Goal: Check status: Check status

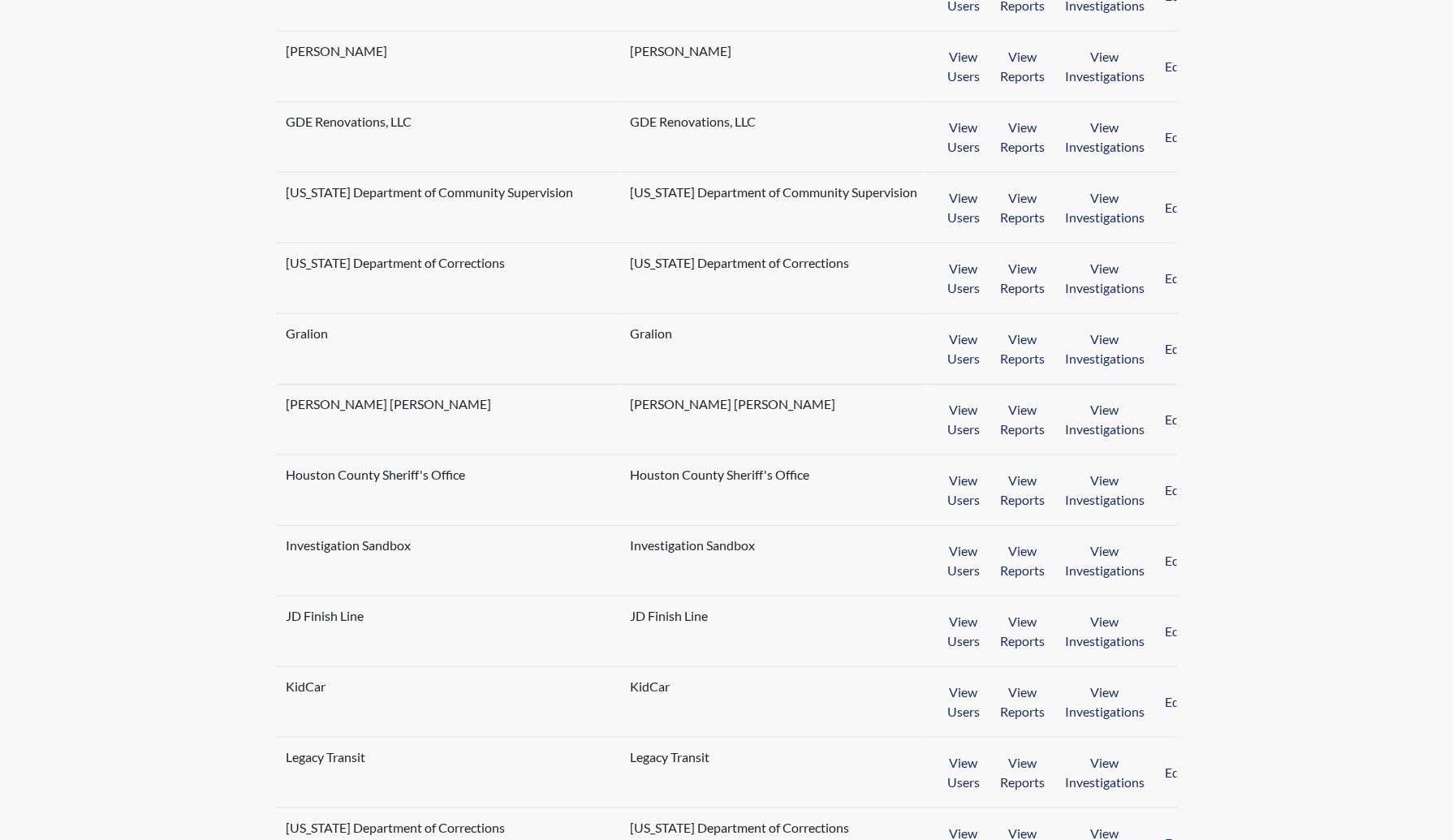
scroll to position [1215, 0]
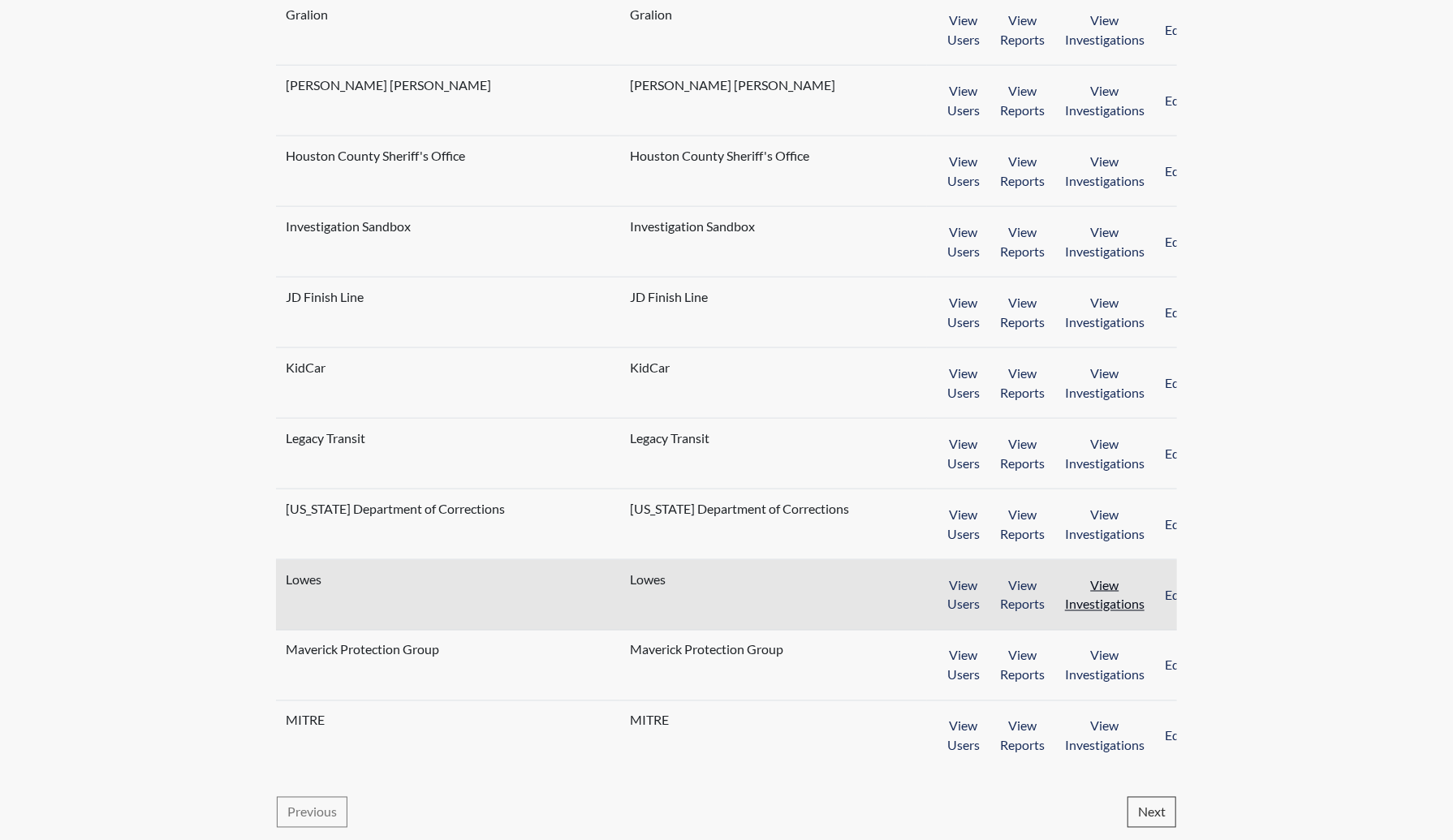
click at [1074, 601] on button "View Investigations" at bounding box center [1104, 594] width 100 height 50
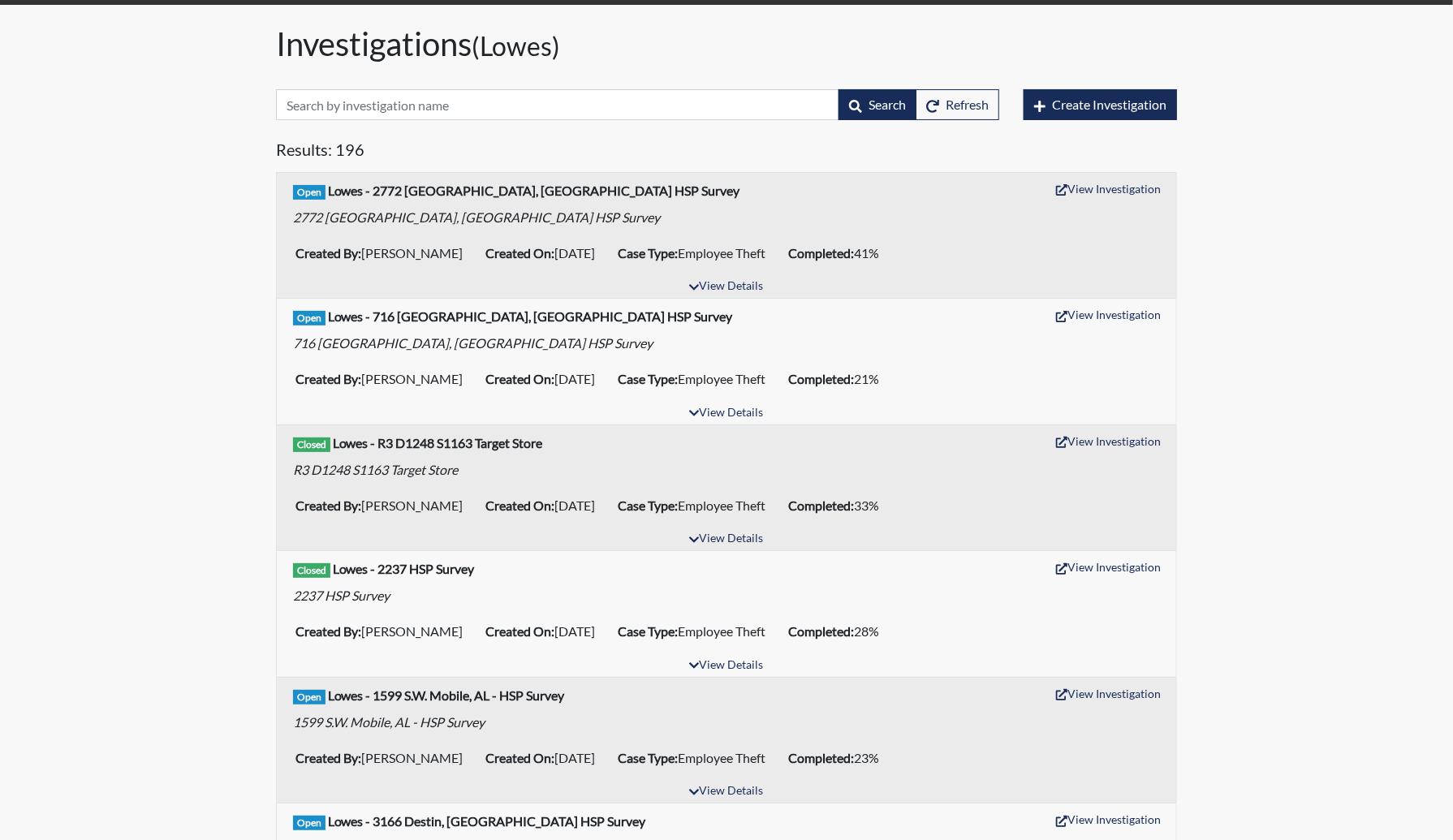
scroll to position [31, 0]
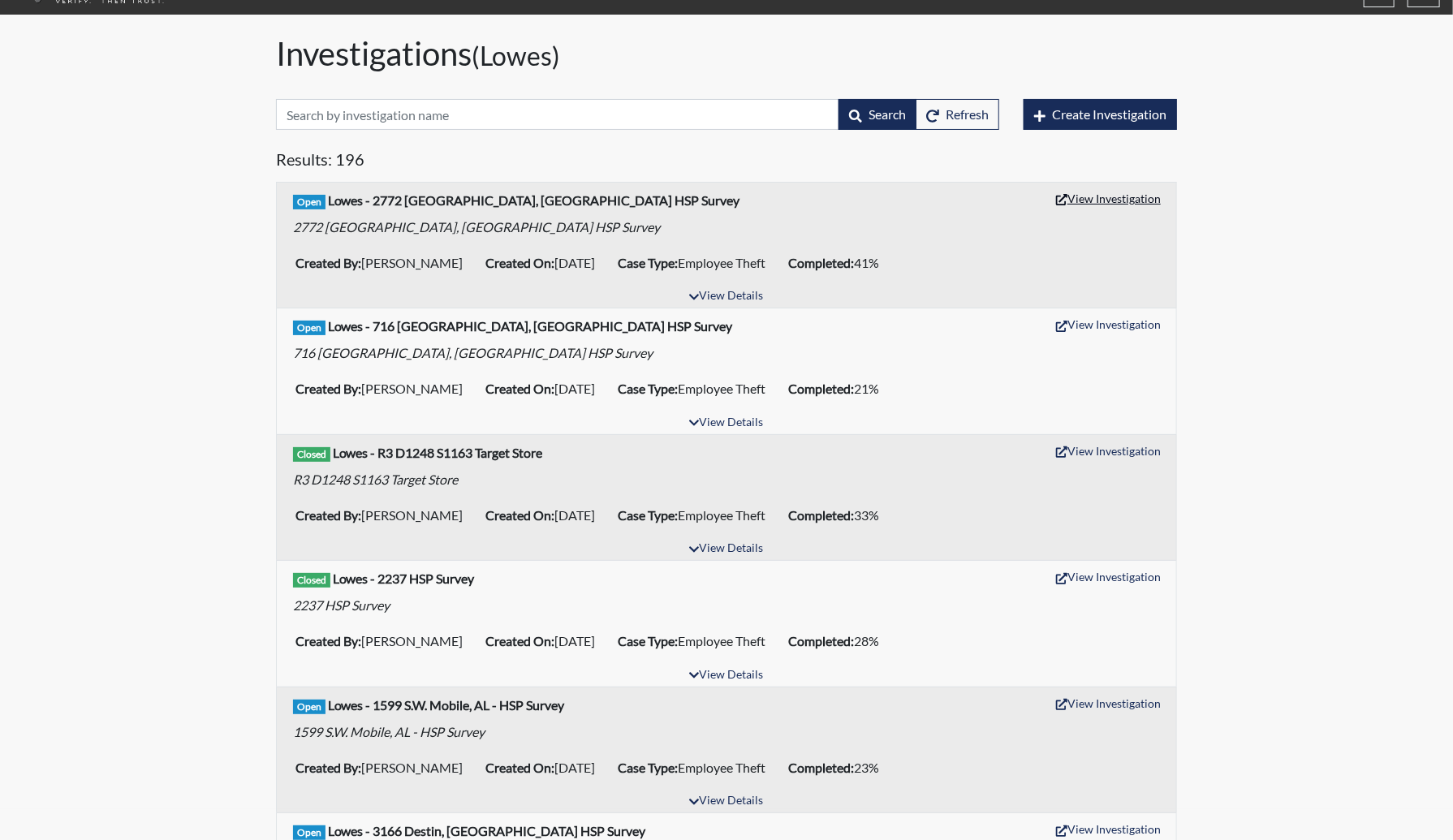
click at [1114, 204] on button "View Investigation" at bounding box center [1109, 199] width 119 height 26
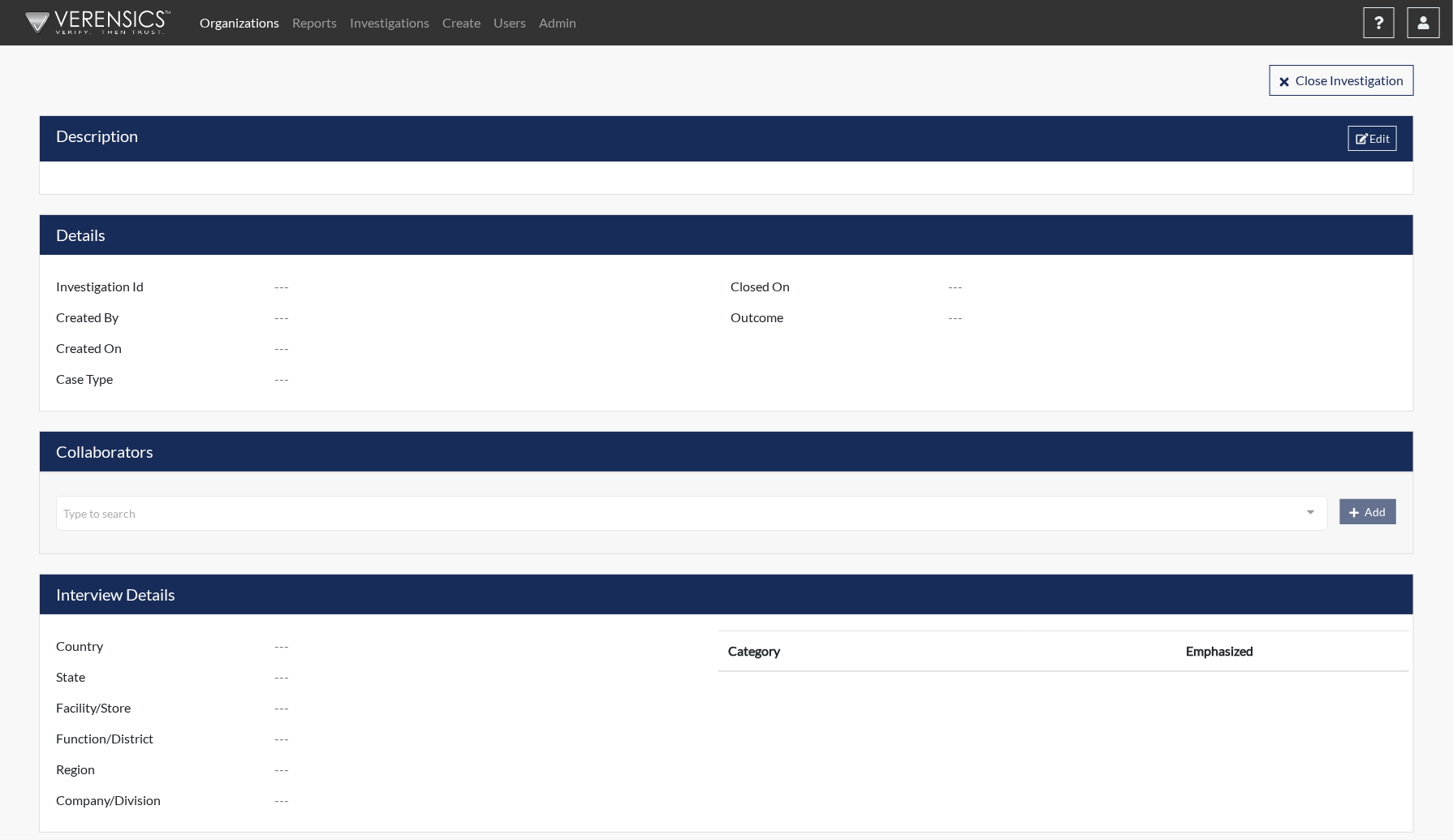
type input "R3 D1275 S2772 [GEOGRAPHIC_DATA], [GEOGRAPHIC_DATA] - HSP Survey"
type input "[PERSON_NAME]"
type input "[DATE]"
type input "Employee Theft"
type input "[GEOGRAPHIC_DATA]"
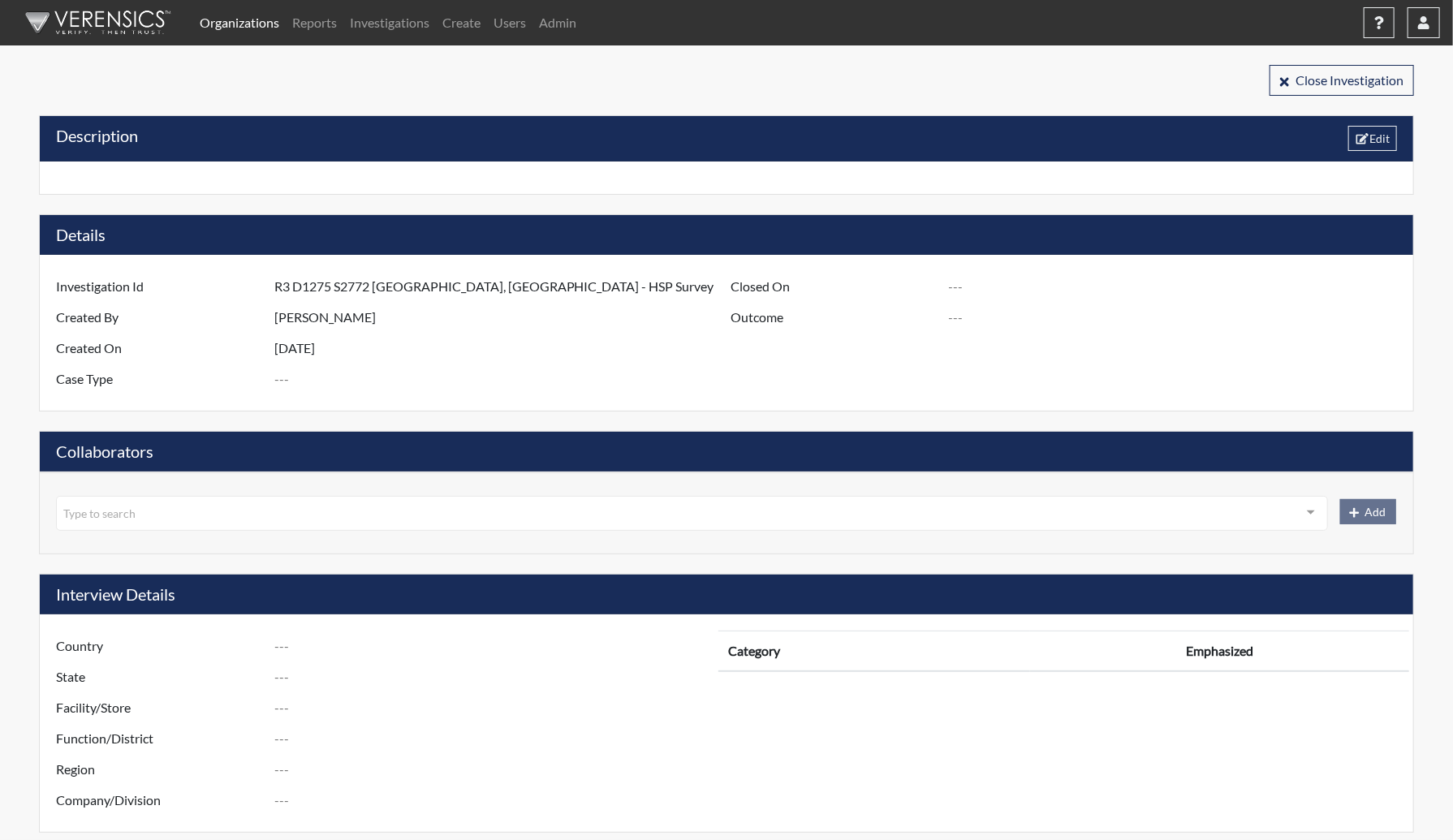
type input "[US_STATE]"
type input "2772 [PERSON_NAME] GA"
type input "1275"
type input "3"
type input "South"
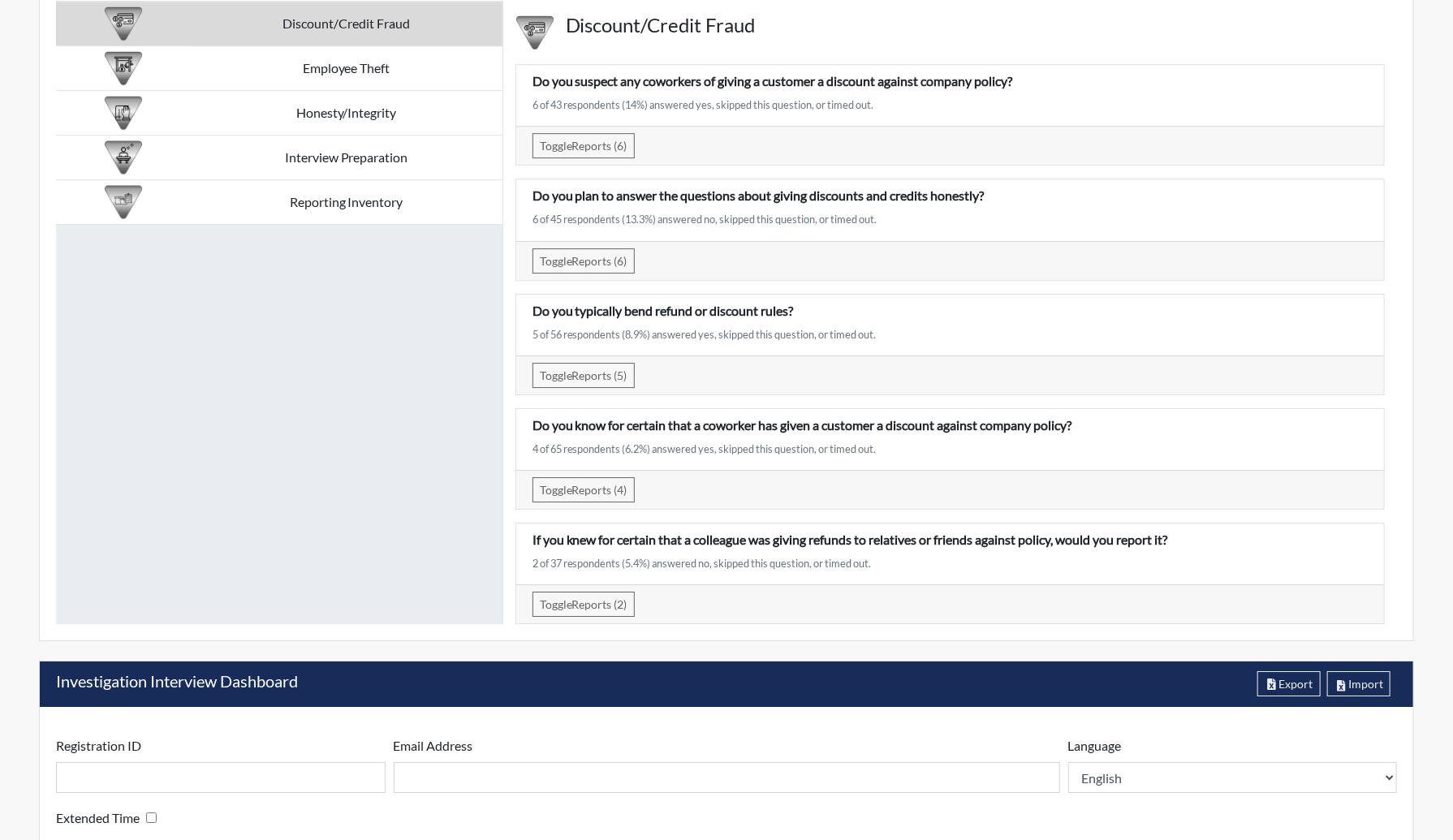
scroll to position [2968, 0]
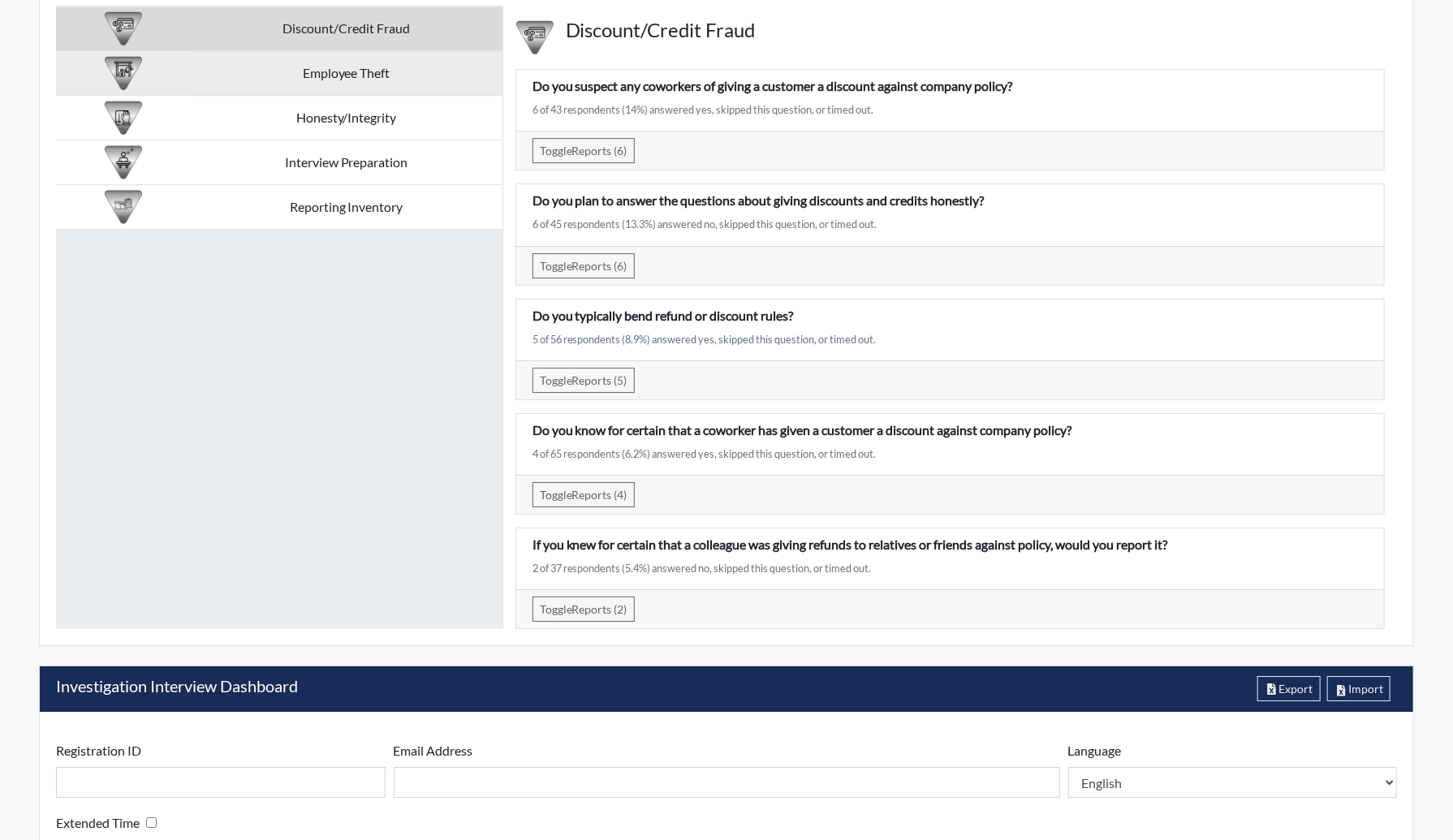
click at [370, 81] on td "Employee Theft" at bounding box center [346, 73] width 312 height 45
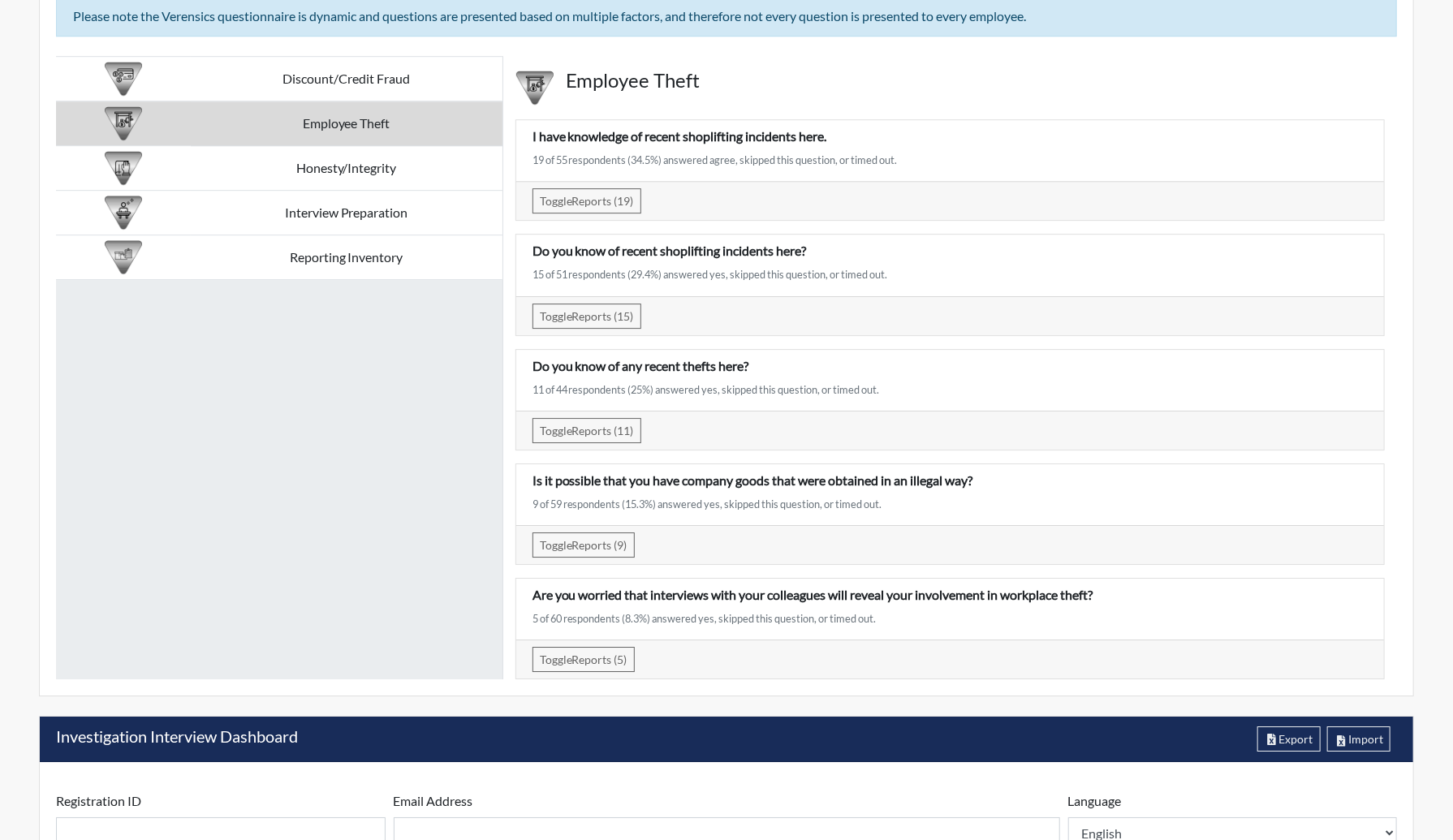
scroll to position [2916, 0]
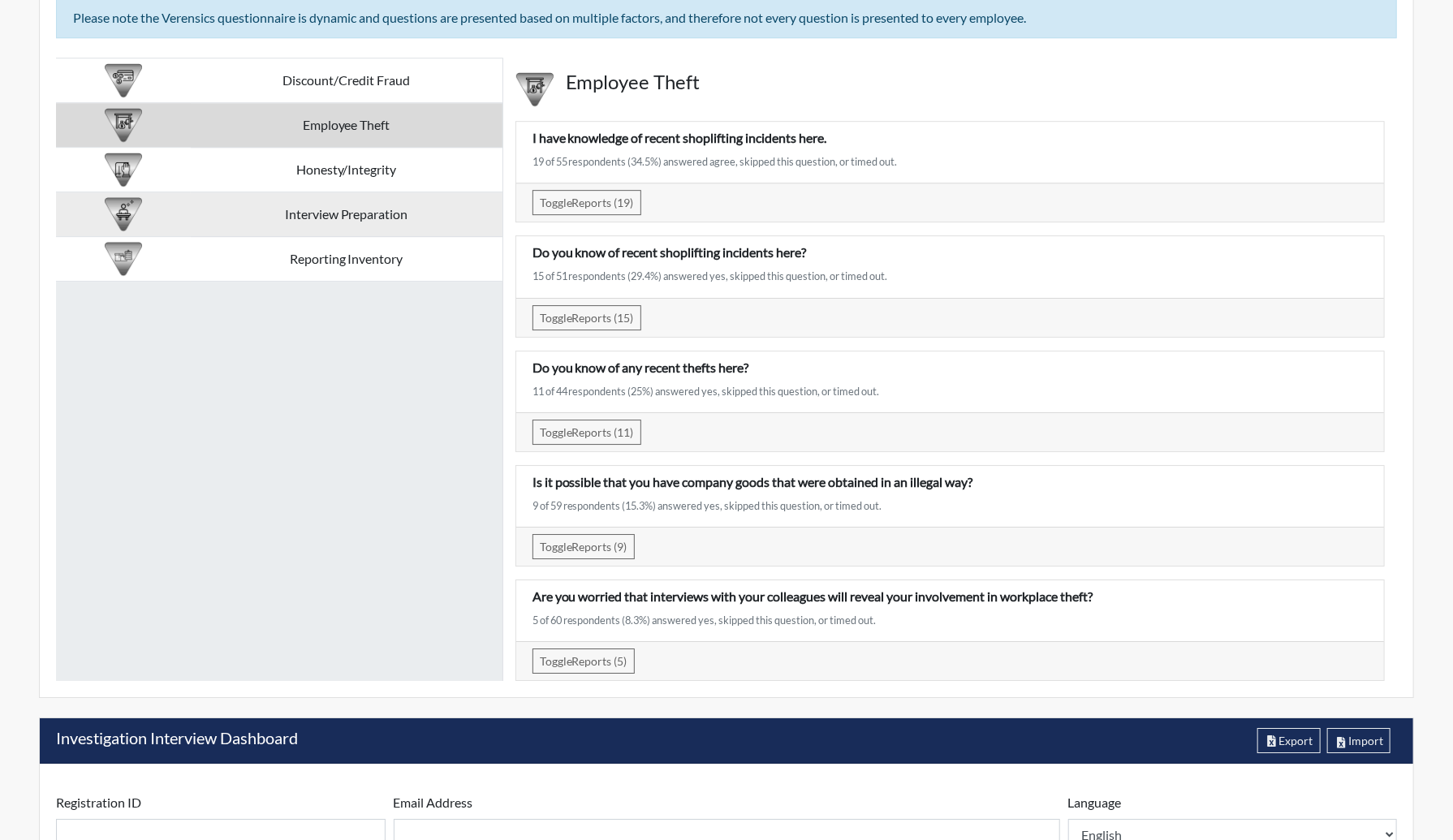
click at [366, 206] on td "Interview Preparation" at bounding box center [346, 214] width 312 height 45
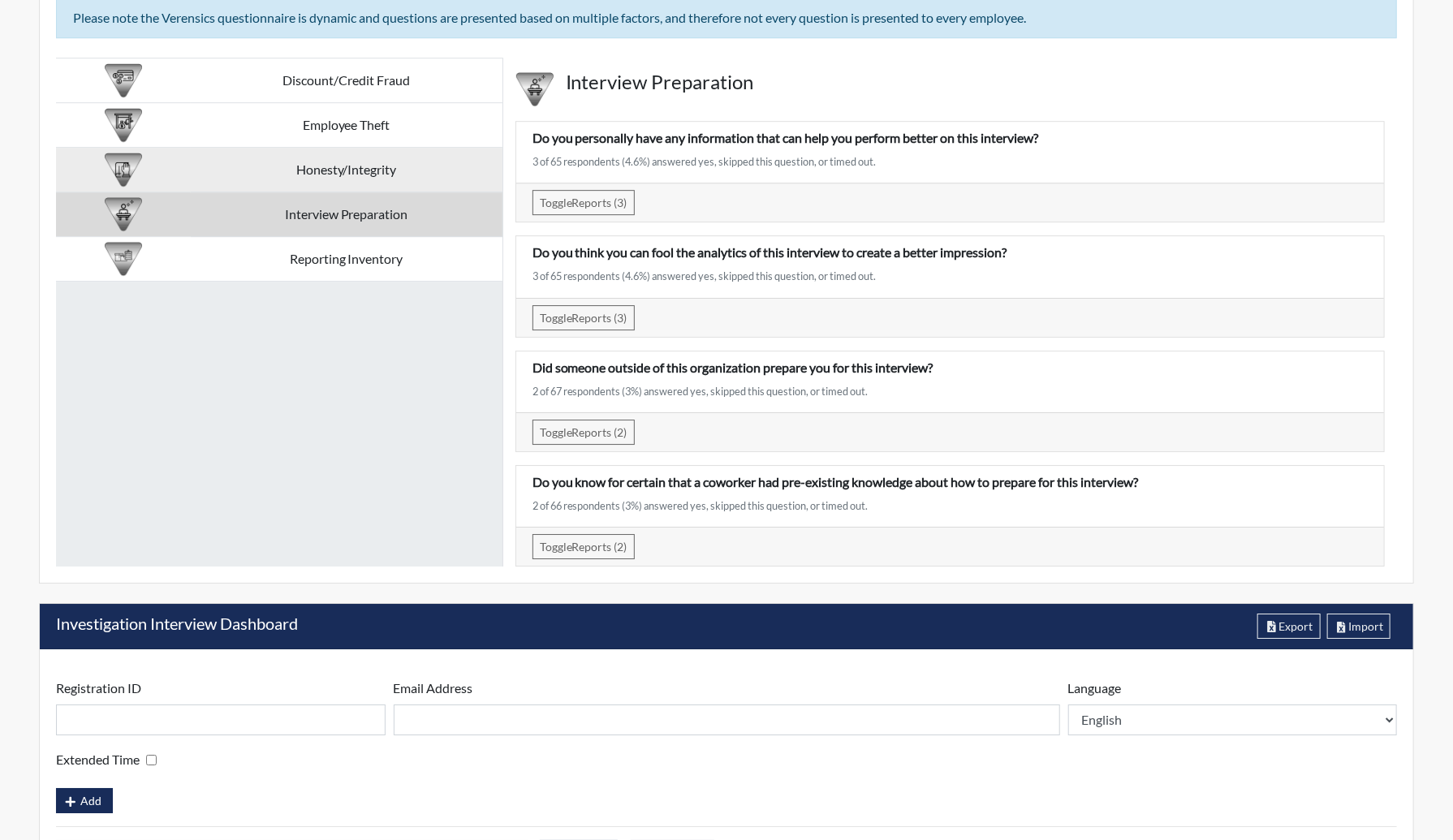
click at [370, 161] on td "Honesty/Integrity" at bounding box center [346, 170] width 312 height 45
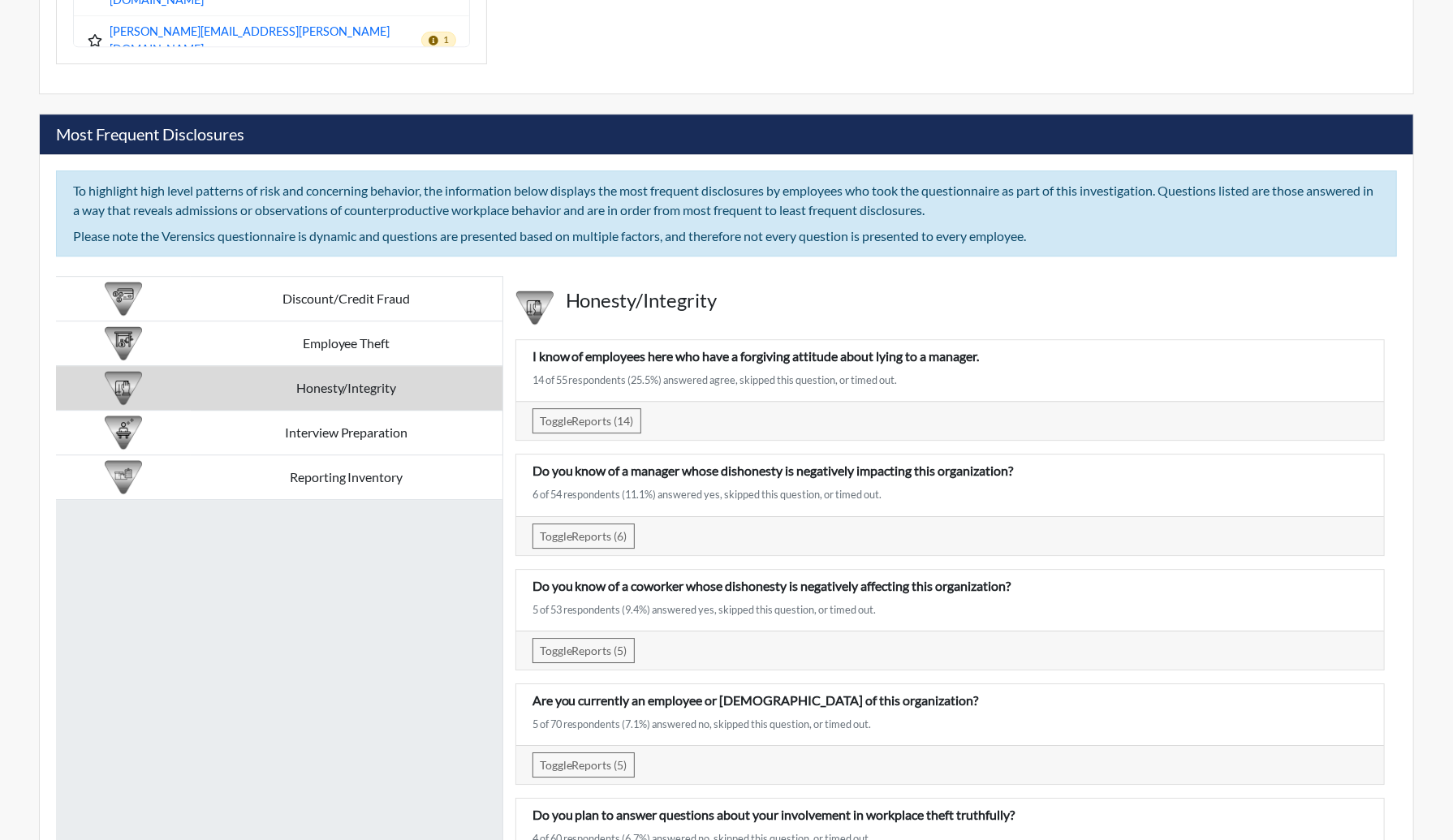
scroll to position [2695, 0]
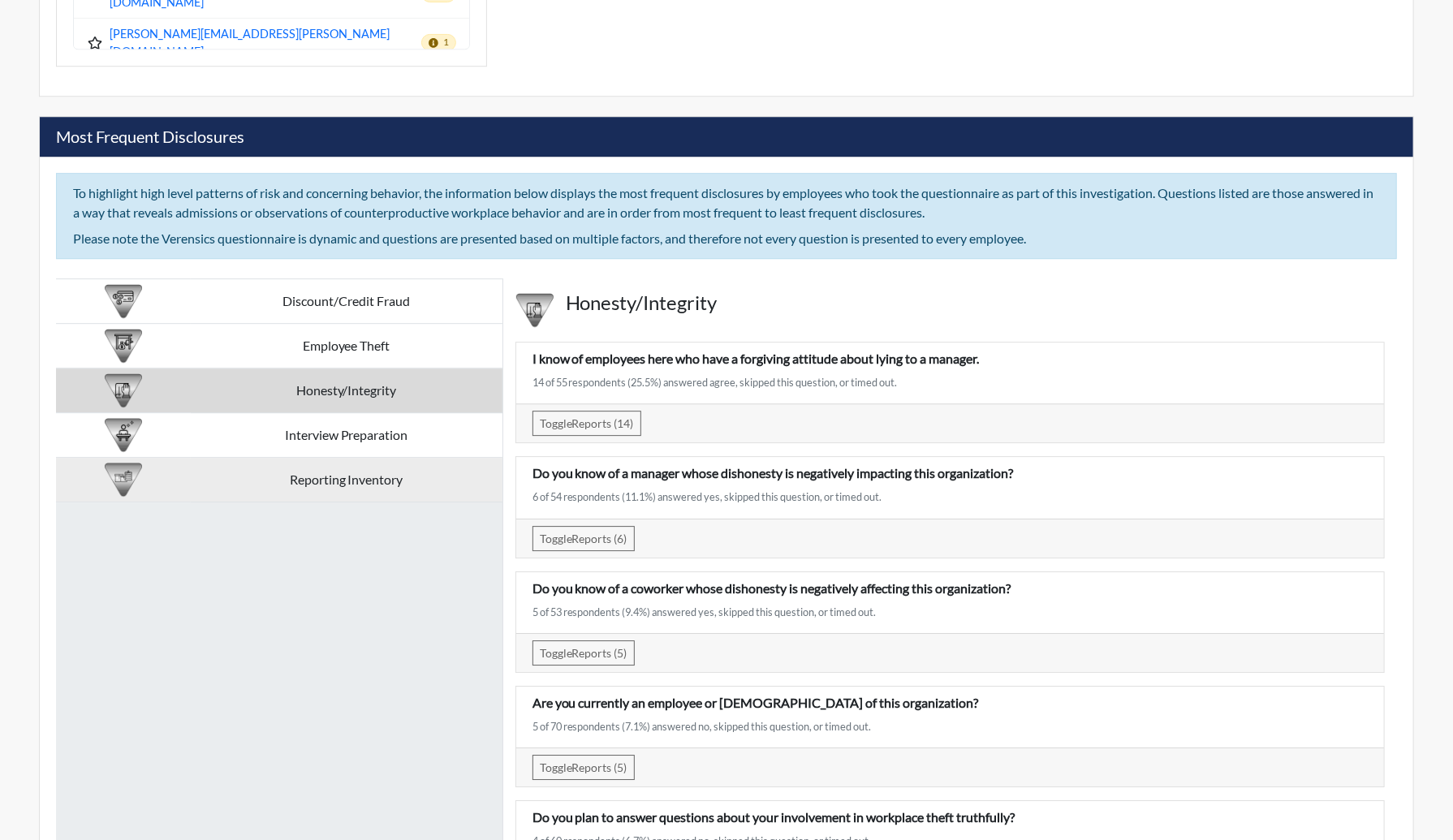
click at [360, 486] on td "Reporting Inventory" at bounding box center [346, 480] width 312 height 45
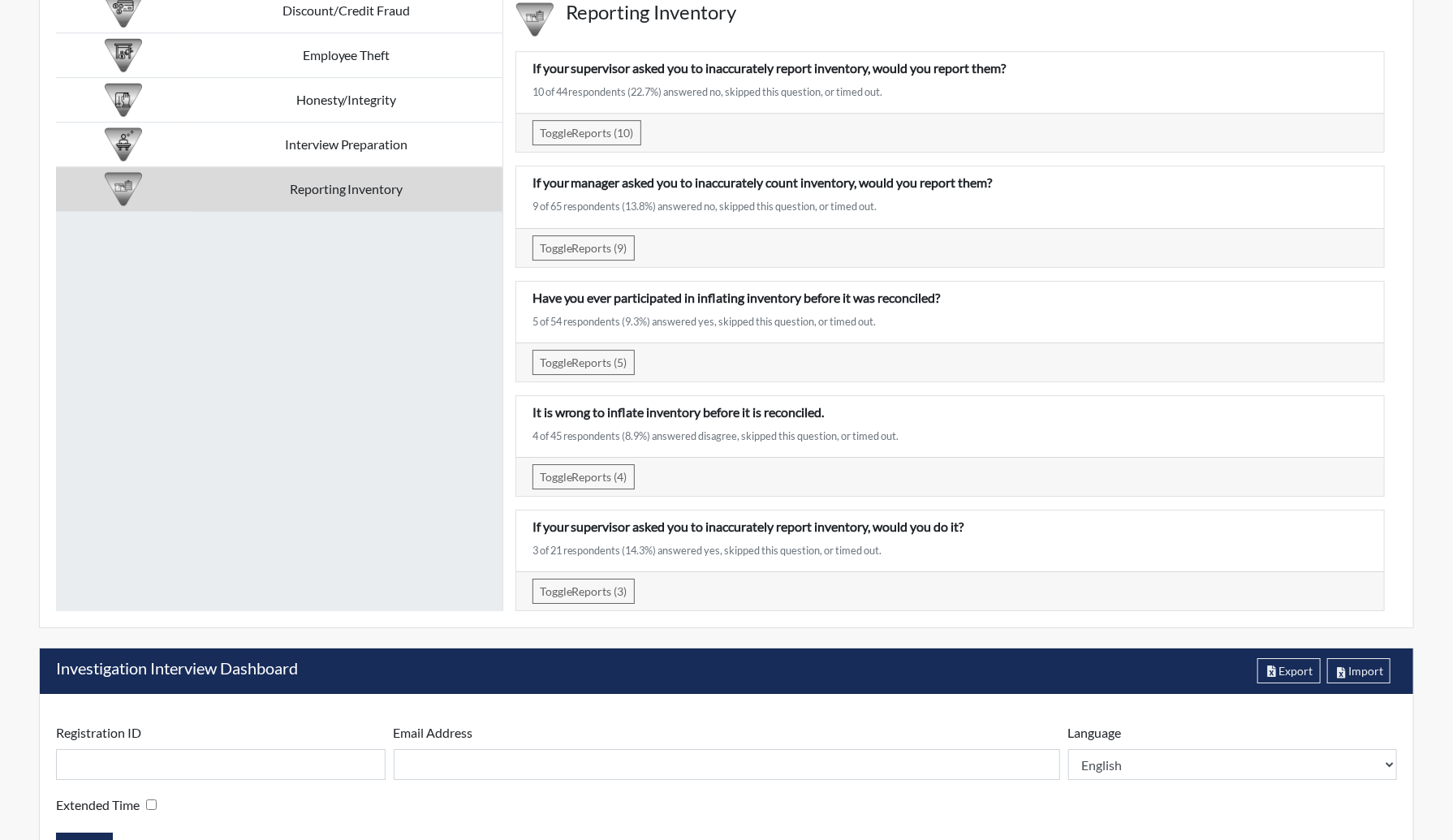
scroll to position [2987, 0]
click at [553, 355] on span "Toggle" at bounding box center [556, 361] width 32 height 14
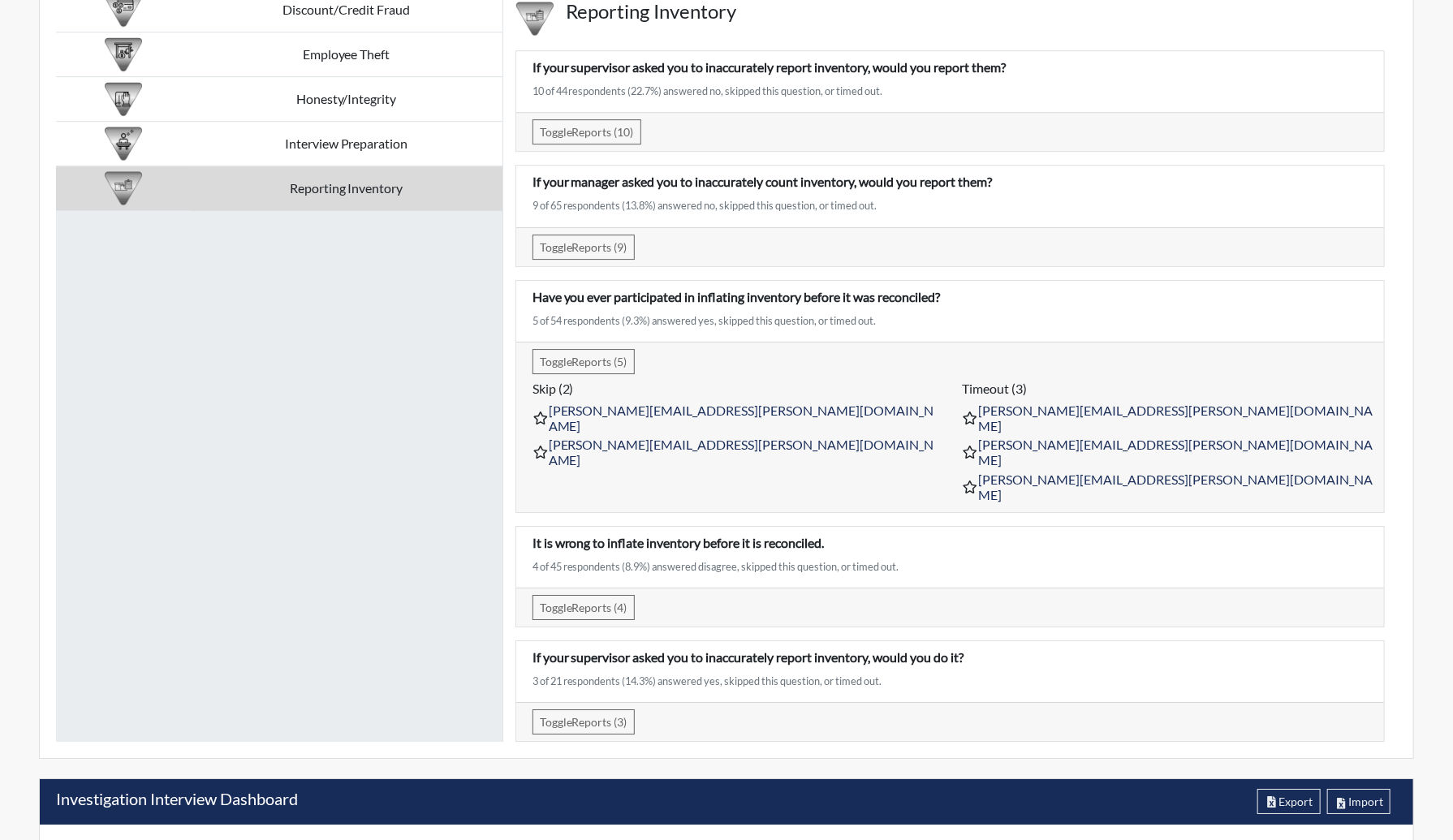
click at [309, 308] on div "Discount/Credit Fraud Employee Theft Honesty/Integrity Interview Preparation Re…" at bounding box center [280, 365] width 447 height 755
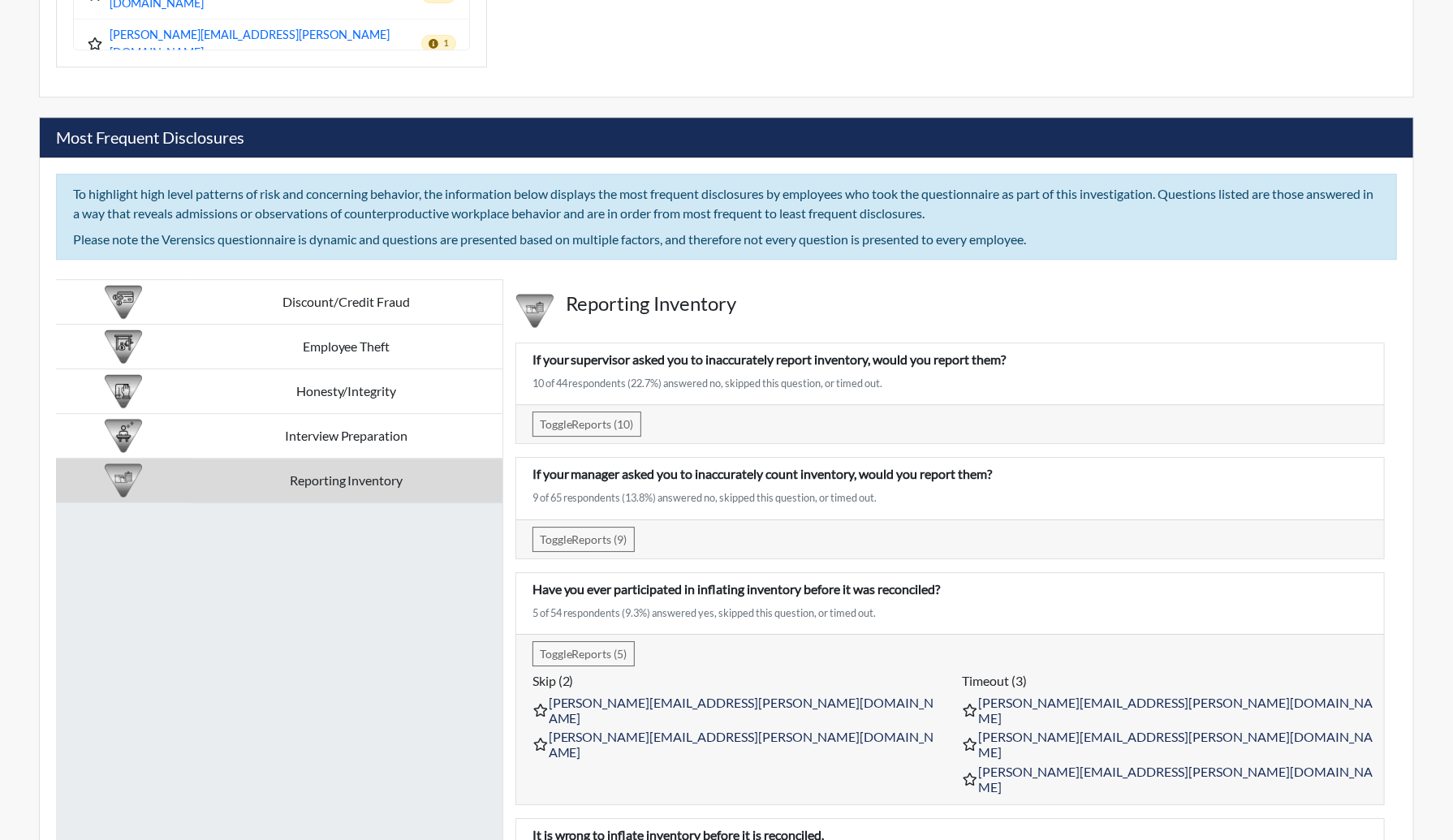
scroll to position [2682, 0]
